Goal: Information Seeking & Learning: Learn about a topic

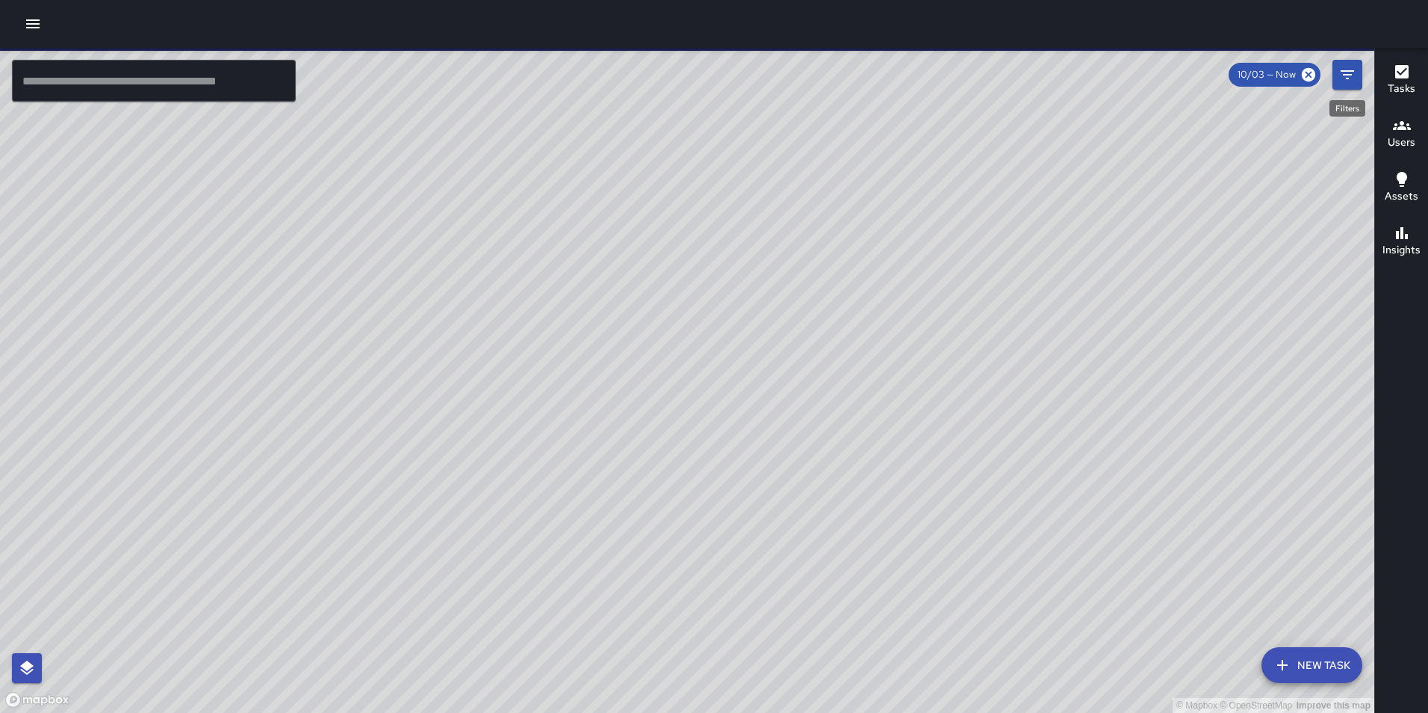
click at [1346, 76] on icon "Filters" at bounding box center [1348, 75] width 18 height 18
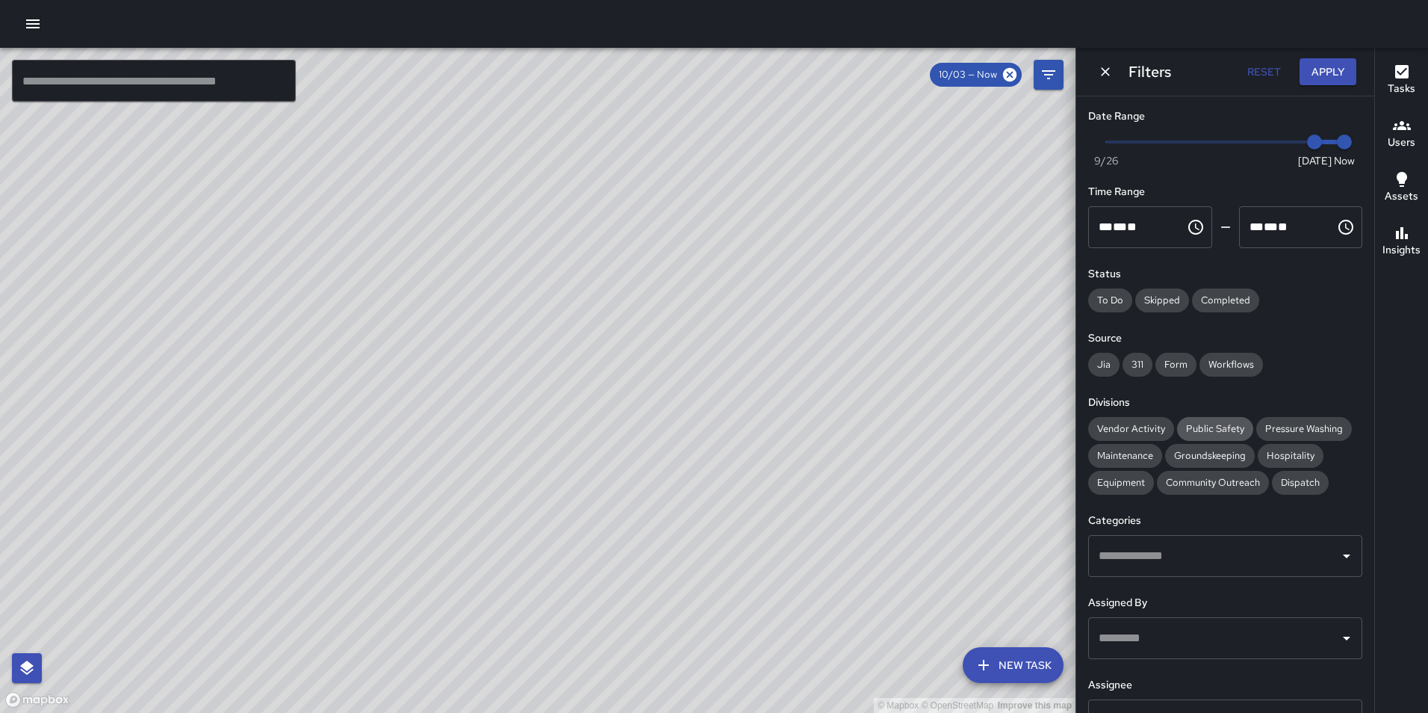
click at [1193, 422] on span "Public Safety" at bounding box center [1215, 428] width 76 height 15
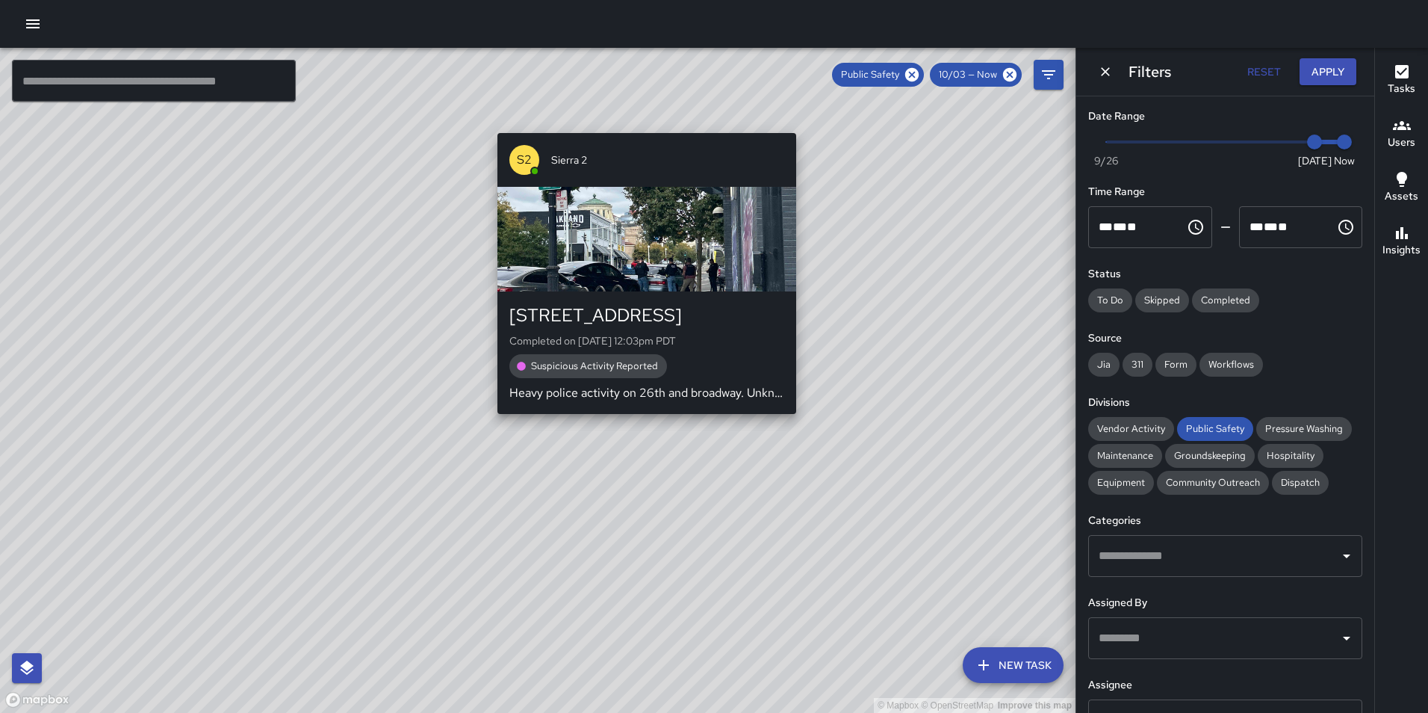
click at [651, 124] on div "© Mapbox © OpenStreetMap Improve this map S2 Sierra 2 [STREET_ADDRESS] Complete…" at bounding box center [538, 380] width 1076 height 665
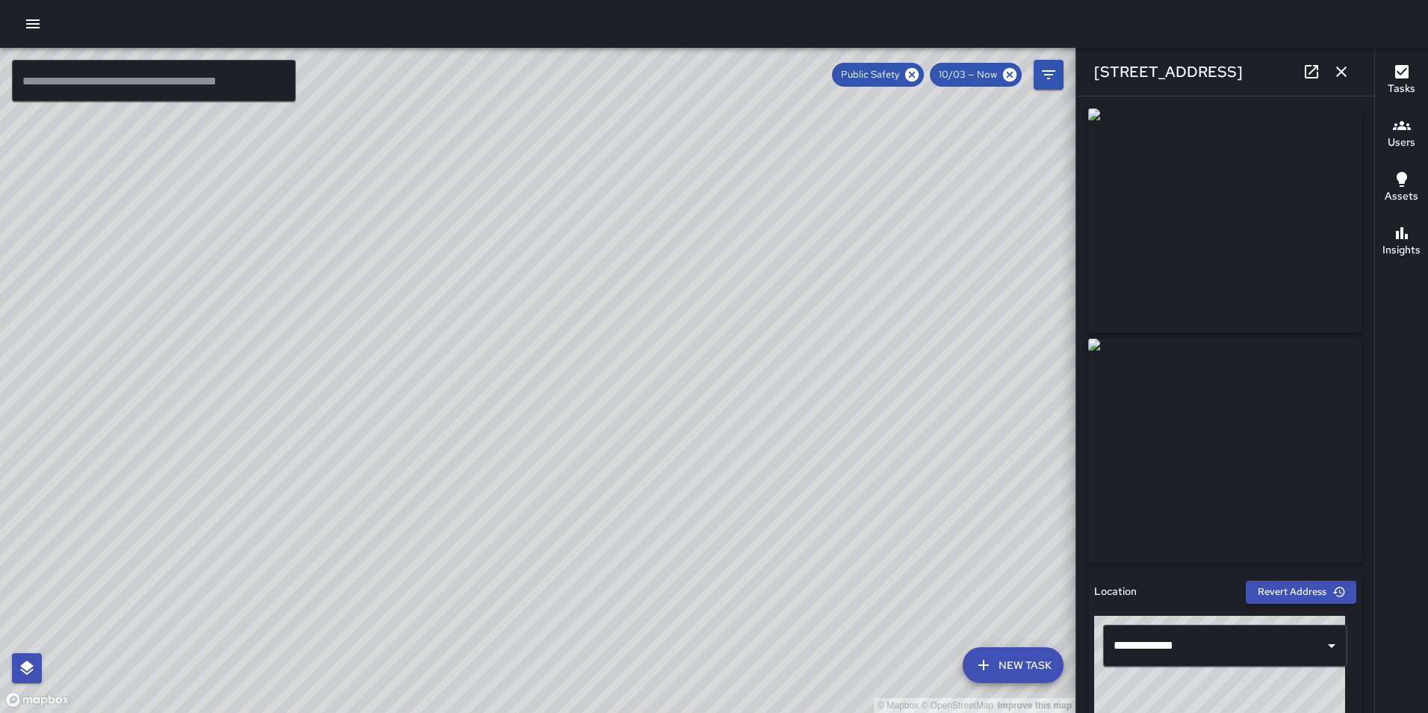
drag, startPoint x: 610, startPoint y: 403, endPoint x: 700, endPoint y: 197, distance: 224.5
drag, startPoint x: 700, startPoint y: 197, endPoint x: 671, endPoint y: 276, distance: 83.7
click at [671, 276] on div "© Mapbox © OpenStreetMap Improve this map" at bounding box center [538, 380] width 1076 height 665
drag, startPoint x: 598, startPoint y: 456, endPoint x: 616, endPoint y: 236, distance: 221.1
click at [616, 236] on div "© Mapbox © OpenStreetMap Improve this map" at bounding box center [538, 380] width 1076 height 665
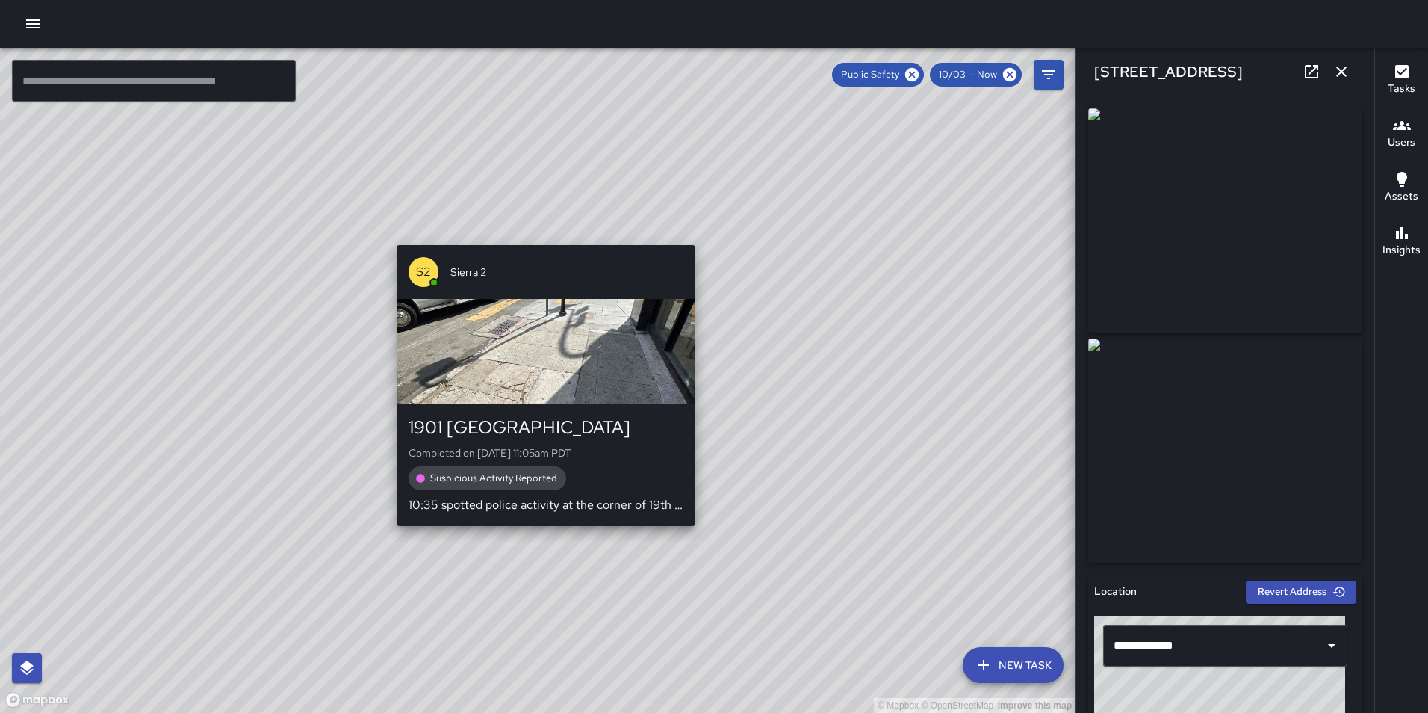
click at [539, 533] on div "© Mapbox © OpenStreetMap Improve this map S2 Sierra 2 [STREET_ADDRESS] Complete…" at bounding box center [538, 380] width 1076 height 665
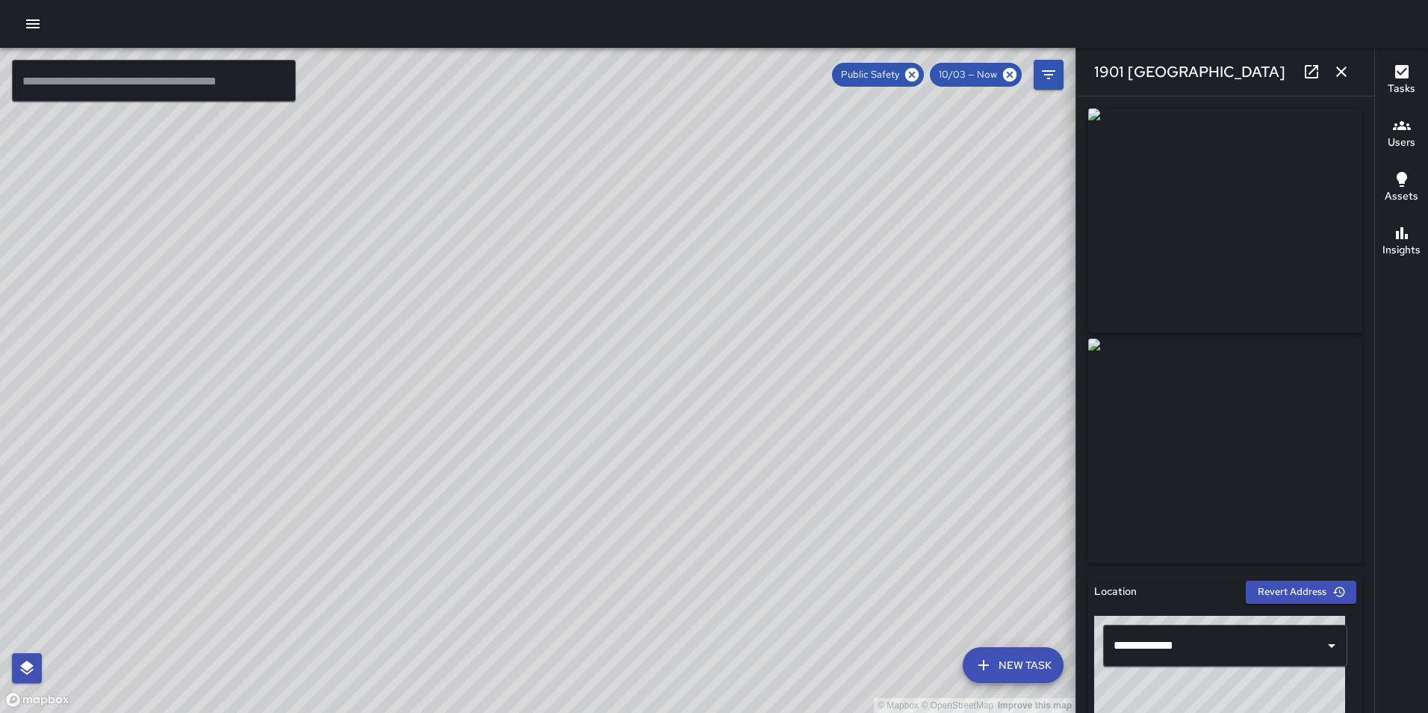
type input "**********"
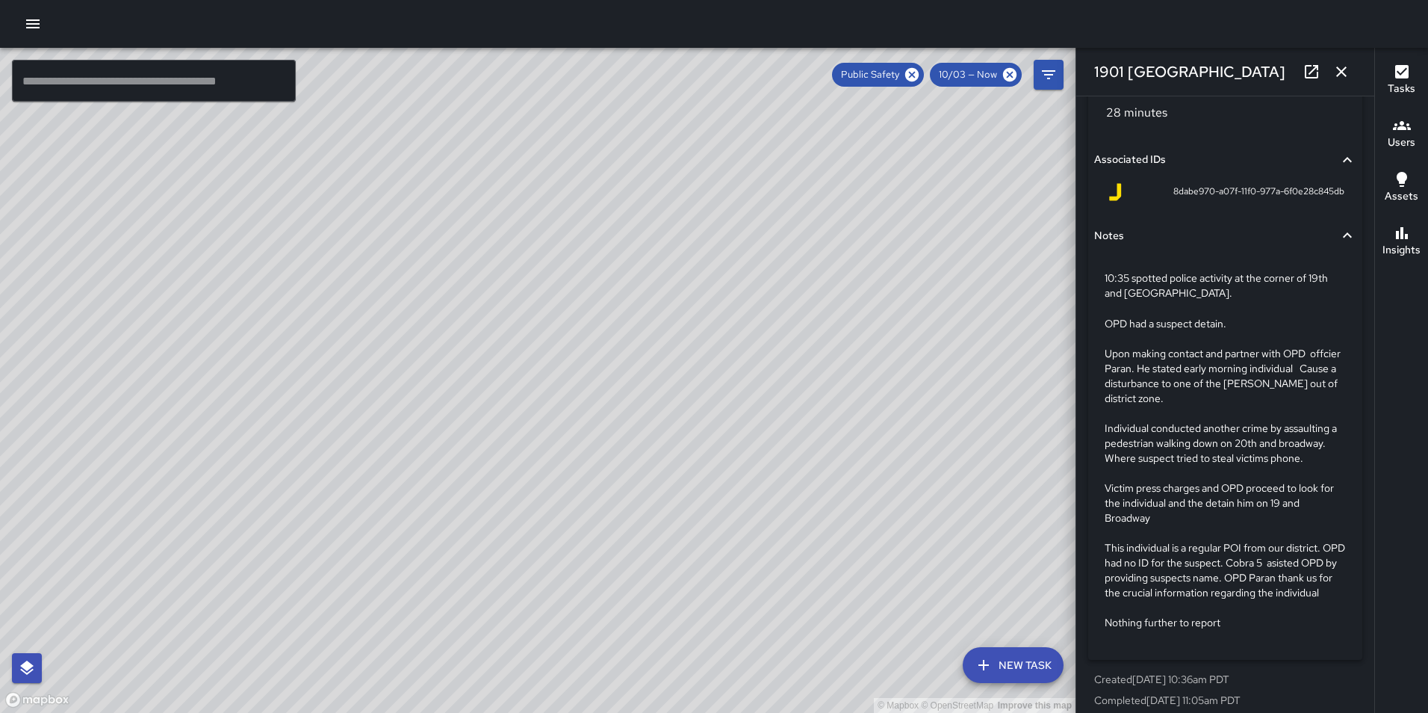
scroll to position [1254, 0]
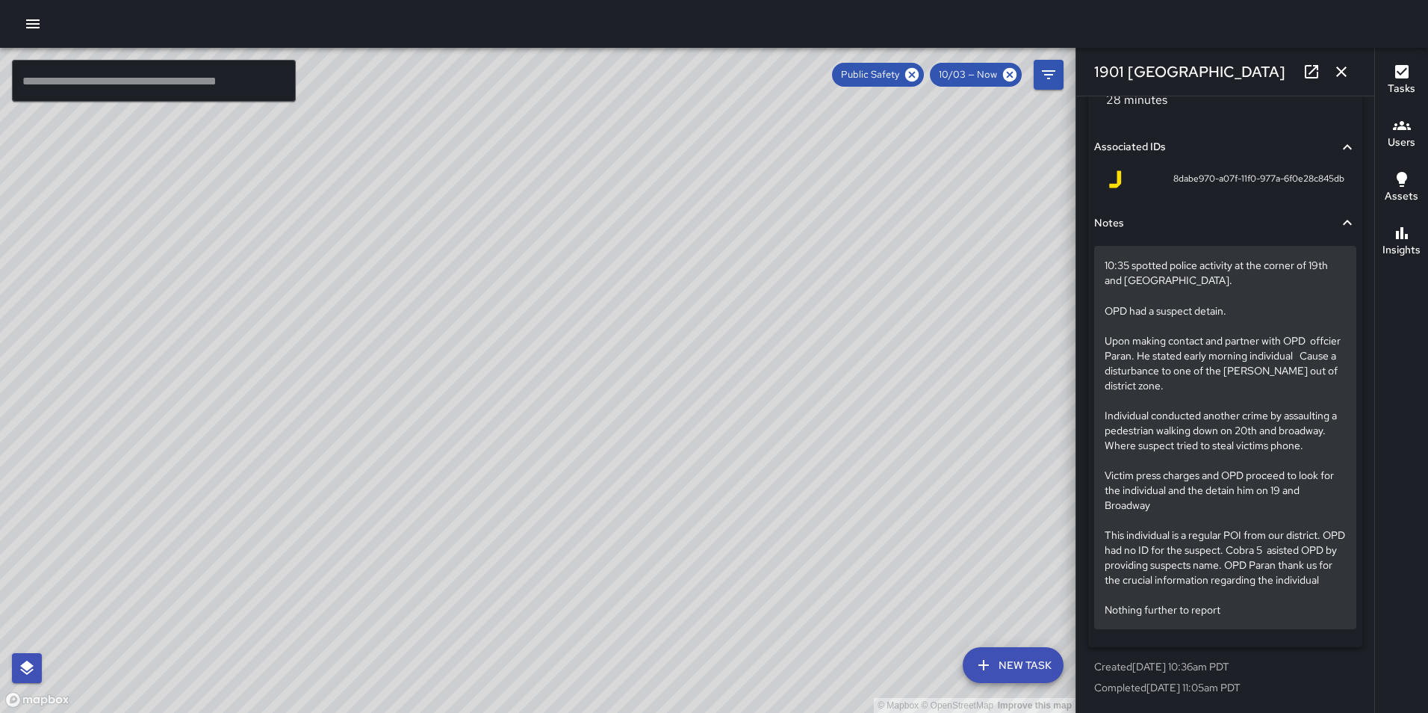
click at [1206, 587] on p "10:35 spotted police activity at the corner of 19th and [GEOGRAPHIC_DATA]. OPD …" at bounding box center [1225, 437] width 241 height 359
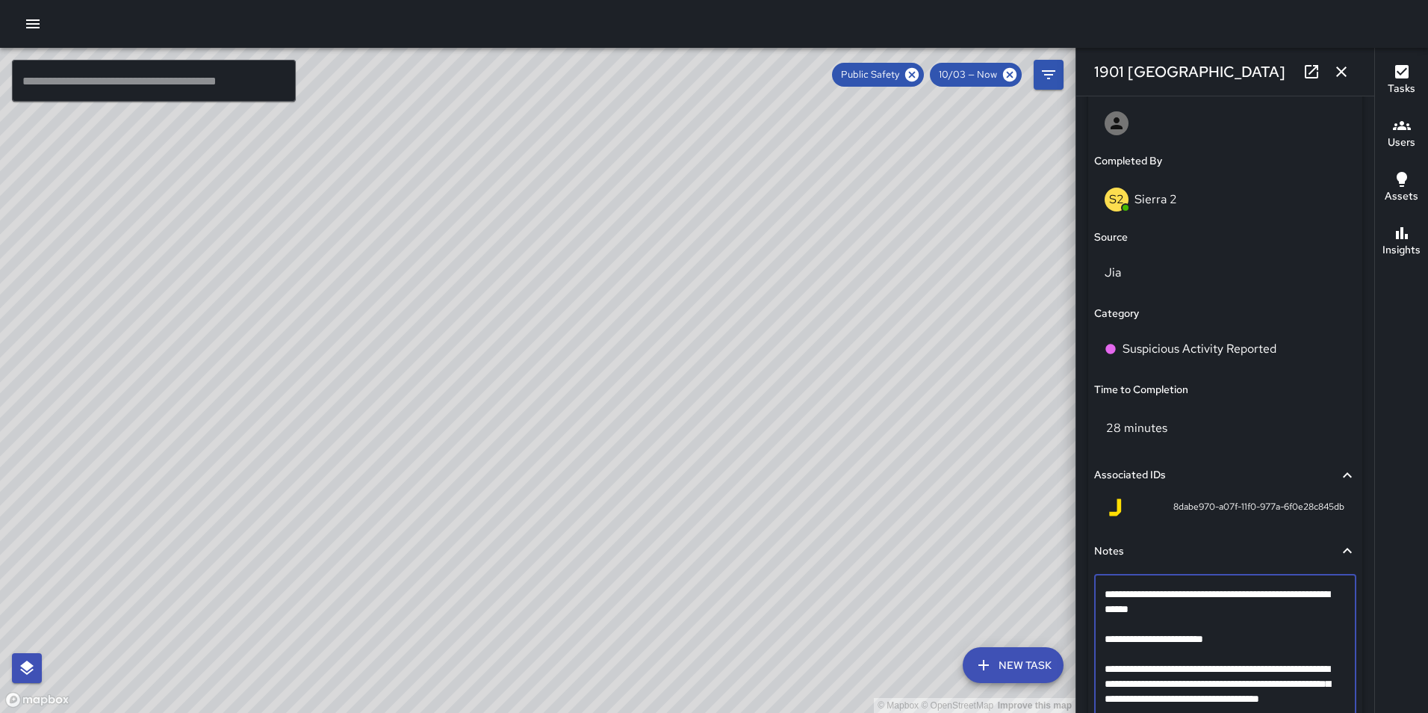
scroll to position [1254, 0]
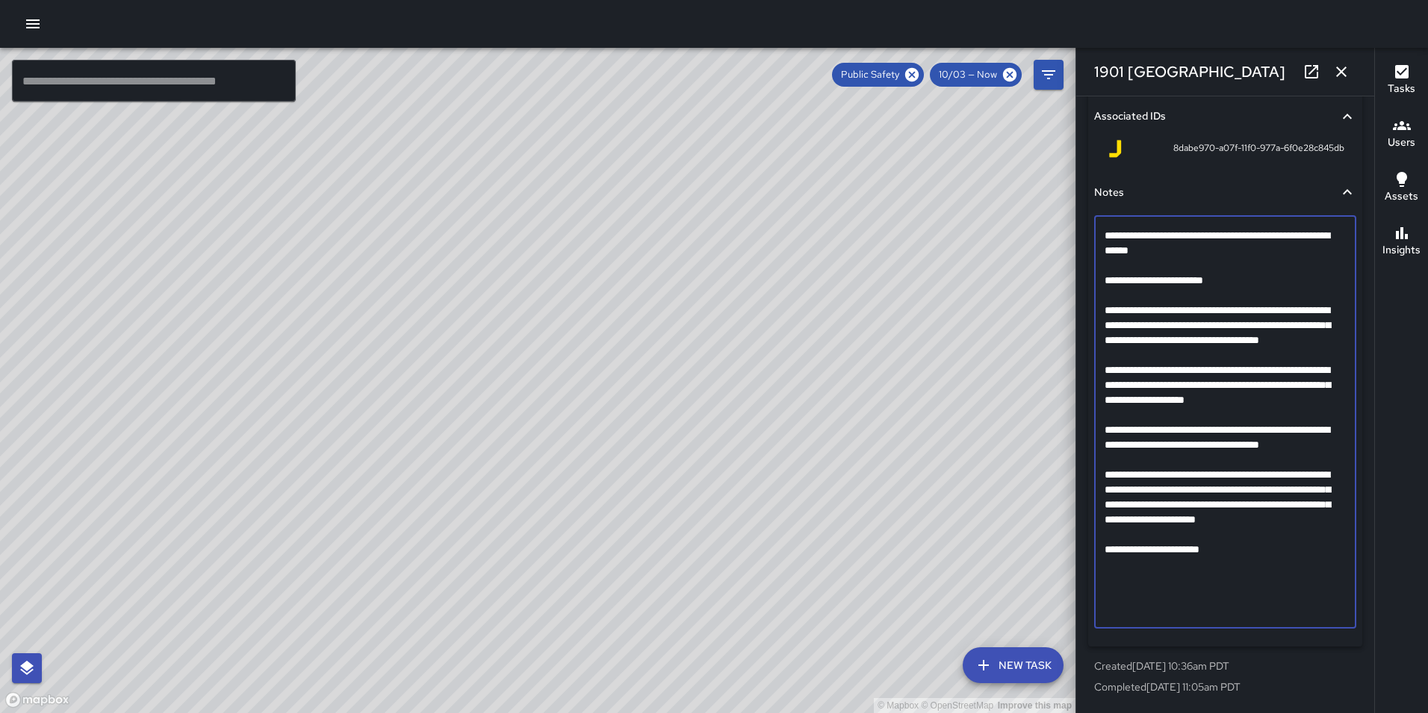
drag, startPoint x: 1237, startPoint y: 604, endPoint x: 1103, endPoint y: 235, distance: 391.8
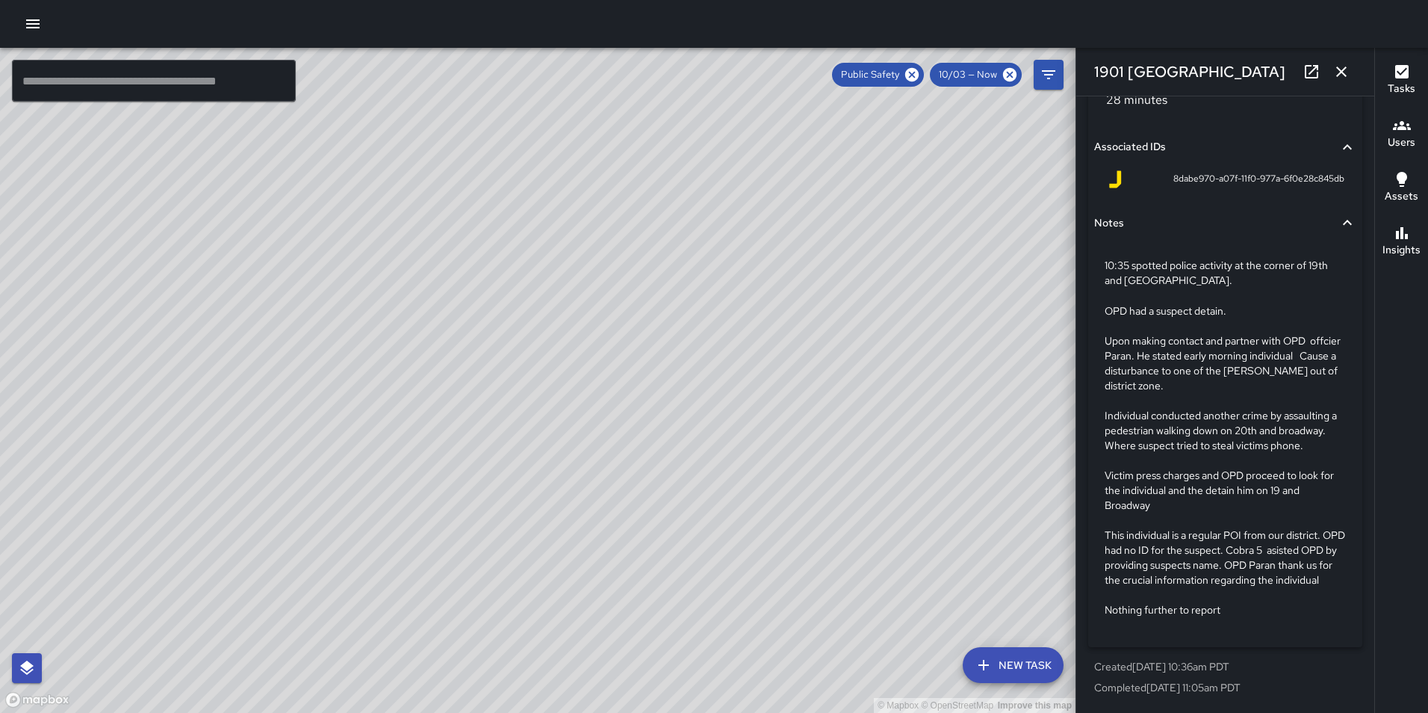
scroll to position [1254, 0]
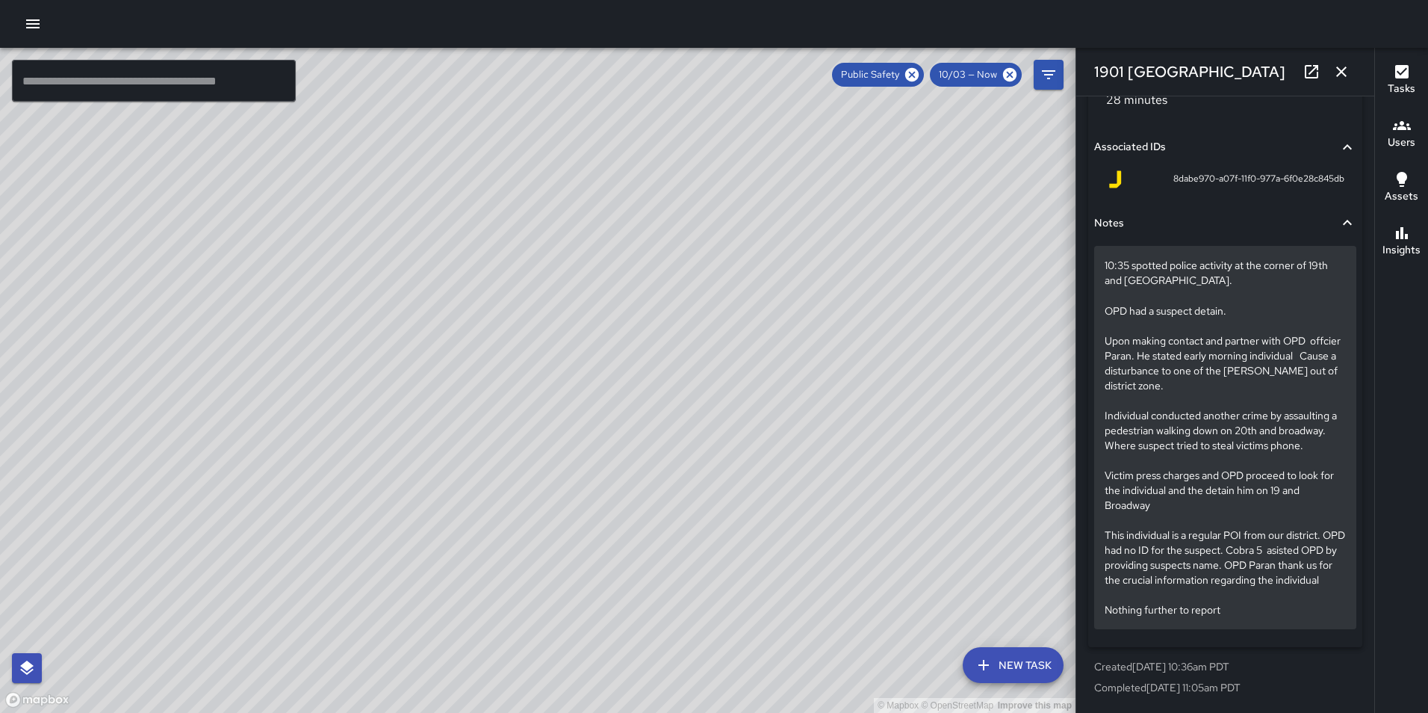
click at [1189, 341] on p "10:35 spotted police activity at the corner of 19th and [GEOGRAPHIC_DATA]. OPD …" at bounding box center [1225, 437] width 241 height 359
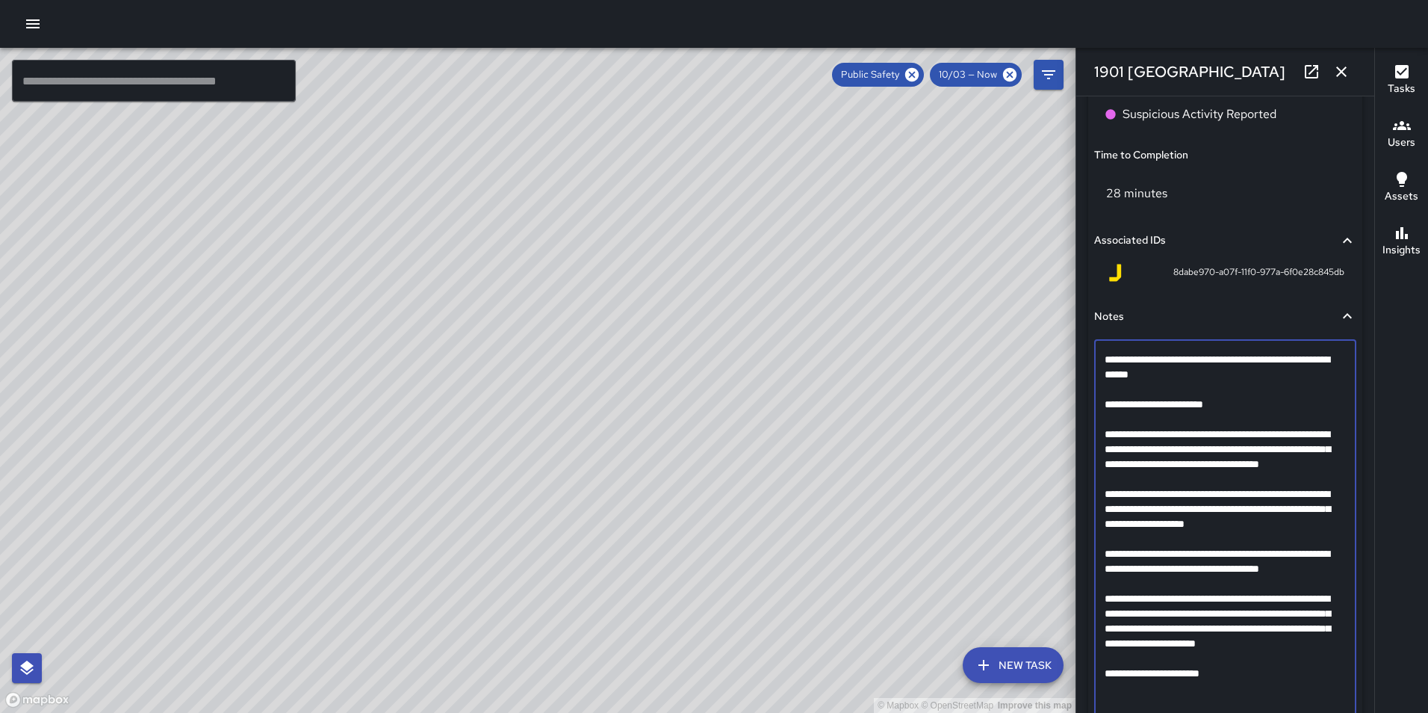
scroll to position [1254, 0]
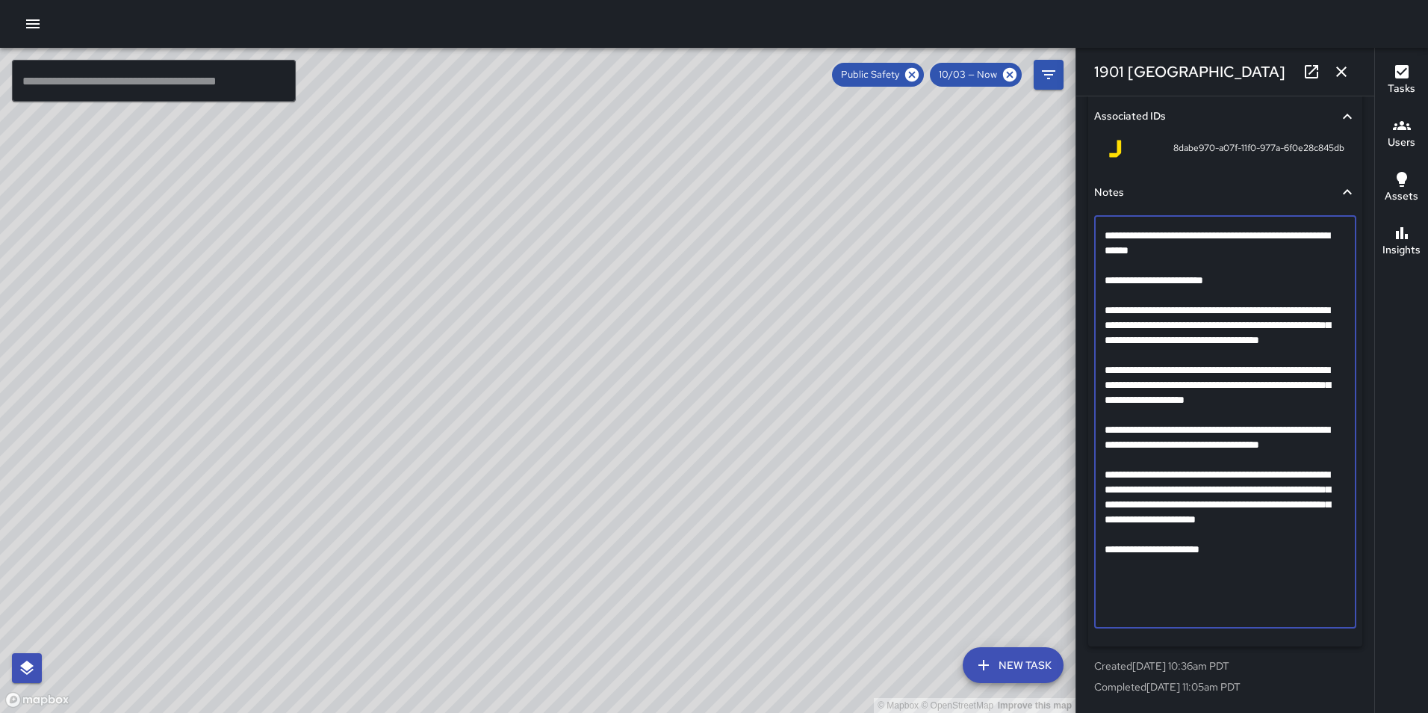
drag, startPoint x: 1226, startPoint y: 607, endPoint x: 1105, endPoint y: 233, distance: 392.7
